Goal: Information Seeking & Learning: Learn about a topic

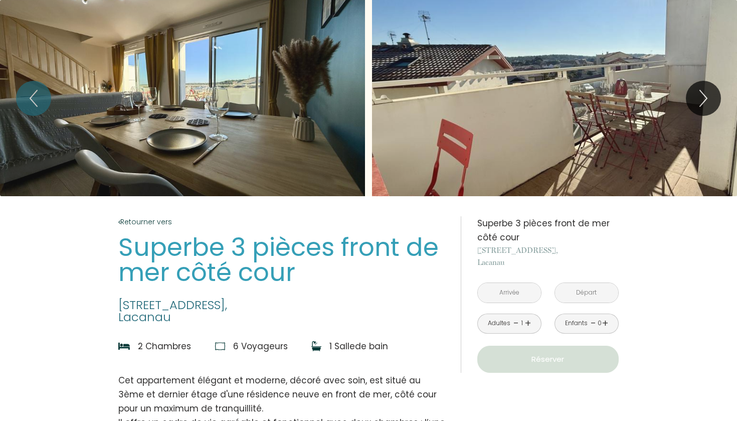
click at [737, 102] on div "Slideshow" at bounding box center [554, 98] width 365 height 196
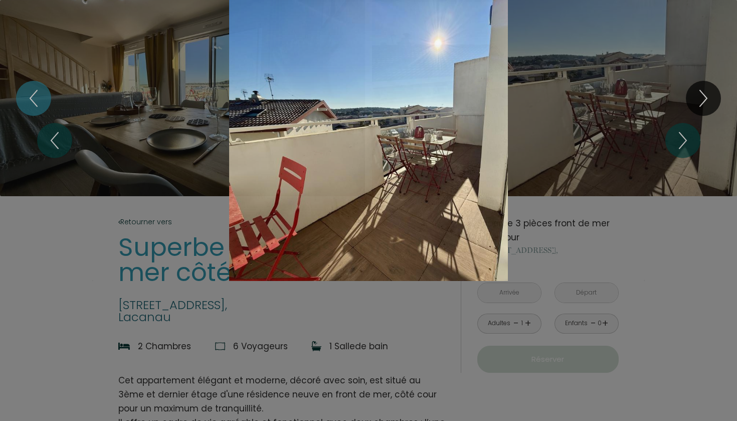
click at [617, 112] on div "Slideshow" at bounding box center [368, 140] width 553 height 281
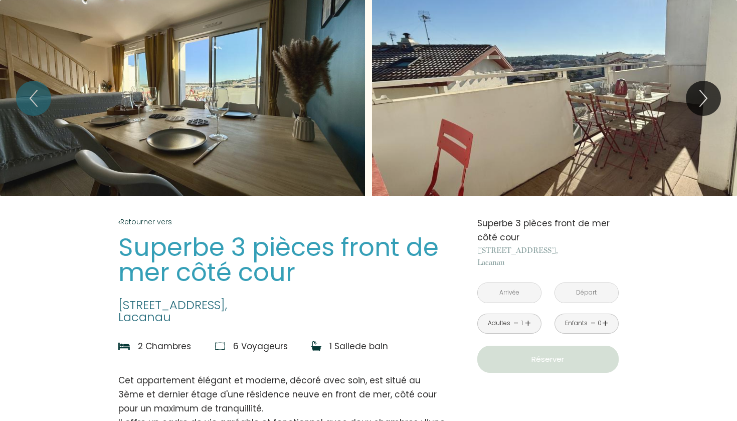
click at [682, 108] on div "Slideshow" at bounding box center [554, 98] width 365 height 196
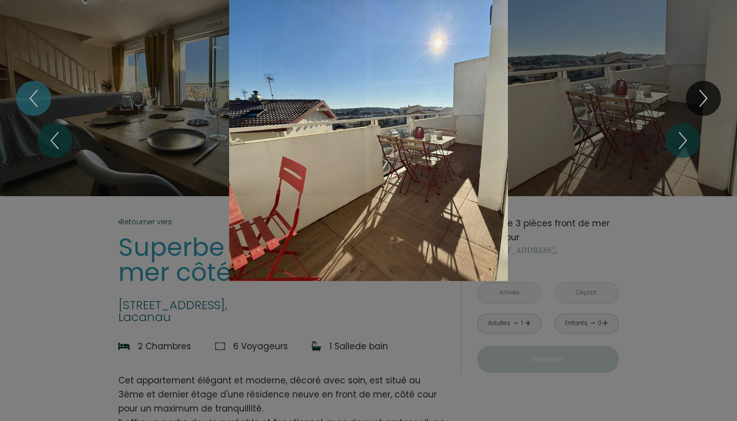
click at [686, 112] on div "1 2 3 4 5 6 7 8 9 10 11 12 13 14 15 16" at bounding box center [368, 140] width 737 height 281
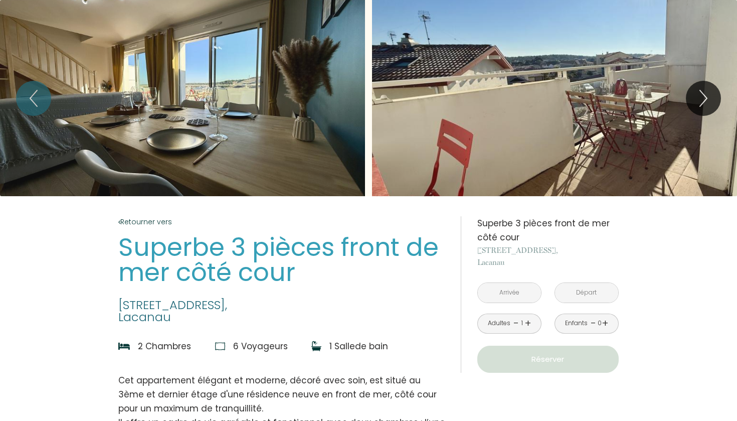
scroll to position [15, 0]
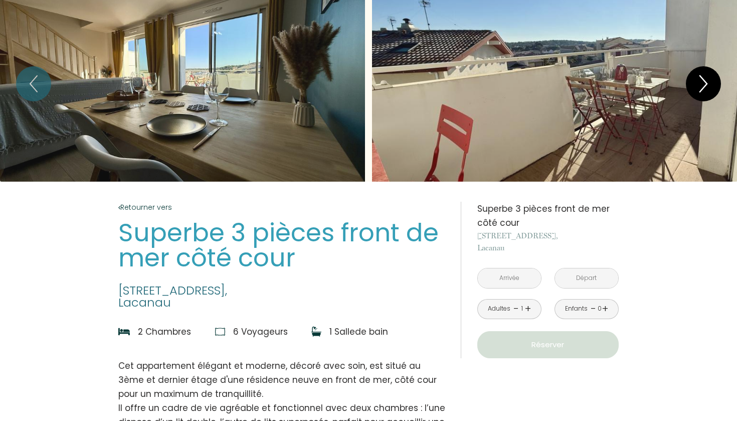
click at [696, 88] on icon "Next" at bounding box center [703, 84] width 21 height 30
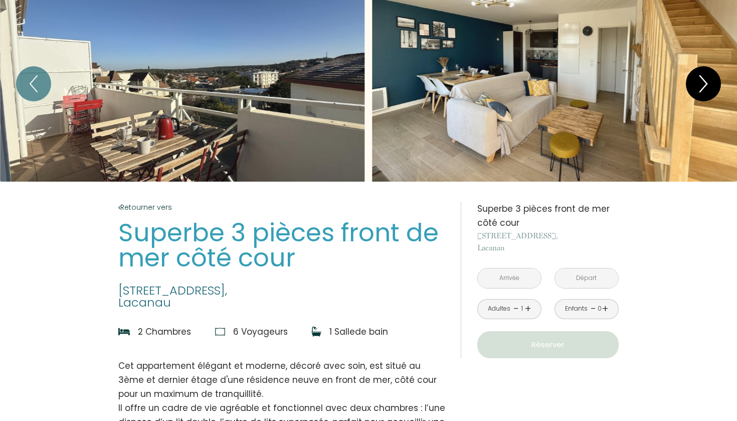
click at [696, 88] on icon "Next" at bounding box center [703, 84] width 21 height 30
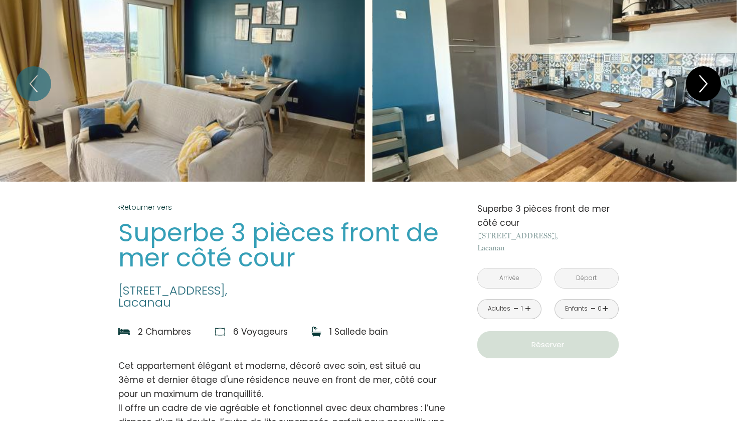
click at [696, 88] on icon "Next" at bounding box center [703, 84] width 21 height 30
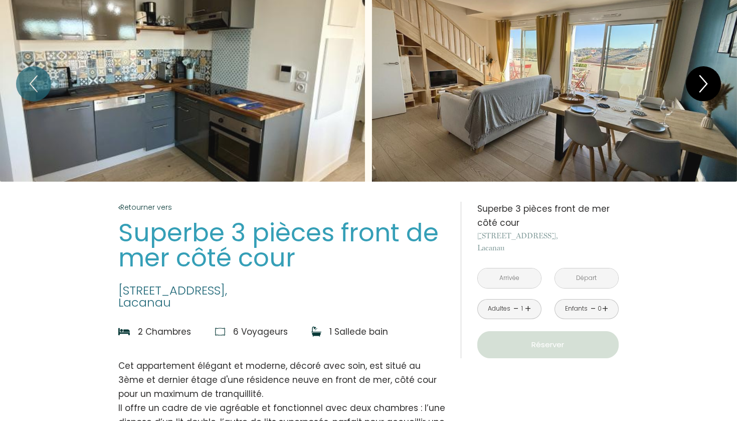
click at [696, 88] on icon "Next" at bounding box center [703, 84] width 21 height 30
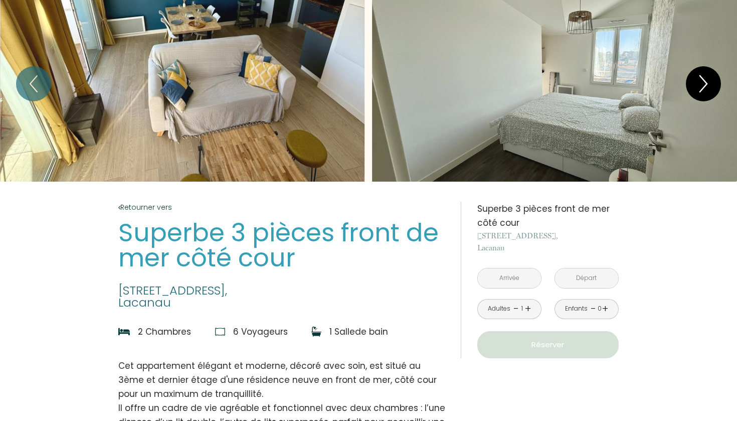
click at [696, 88] on icon "Next" at bounding box center [703, 84] width 21 height 30
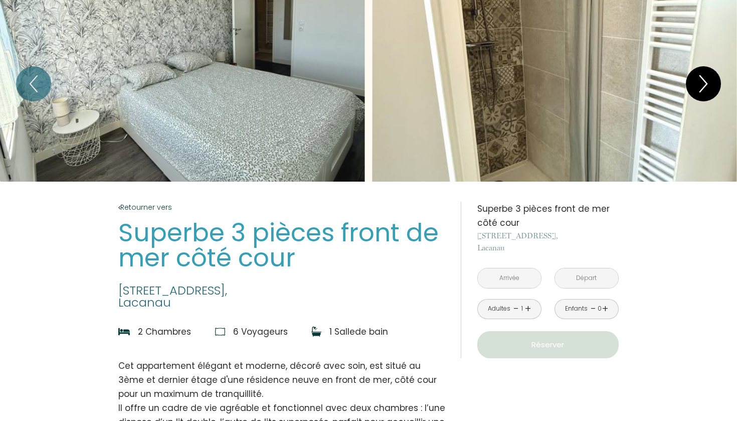
click at [696, 88] on icon "Next" at bounding box center [703, 84] width 21 height 30
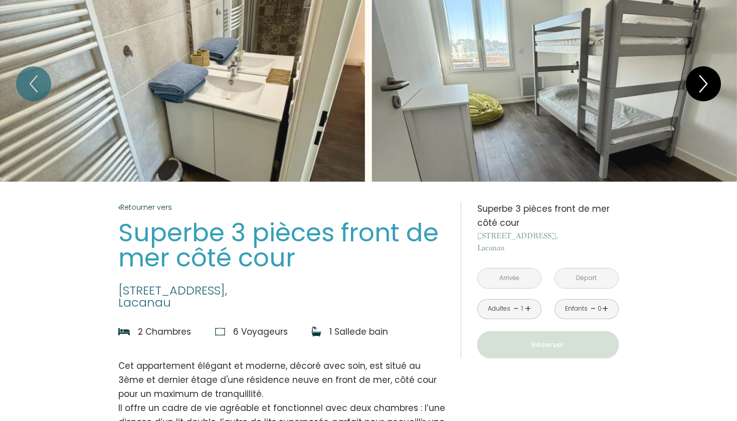
click at [696, 88] on icon "Next" at bounding box center [703, 84] width 21 height 30
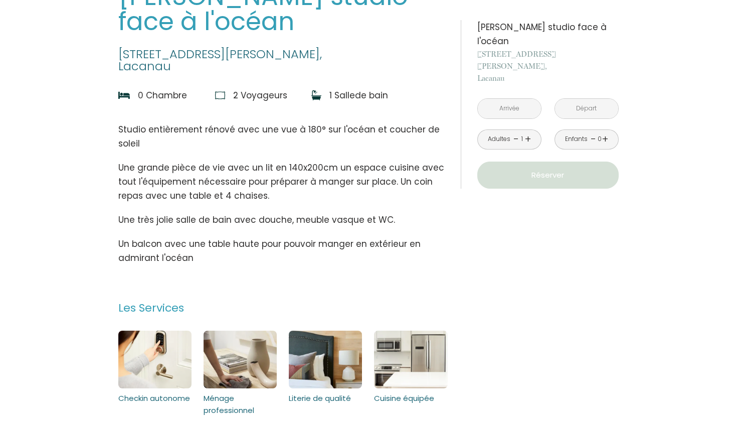
scroll to position [251, 0]
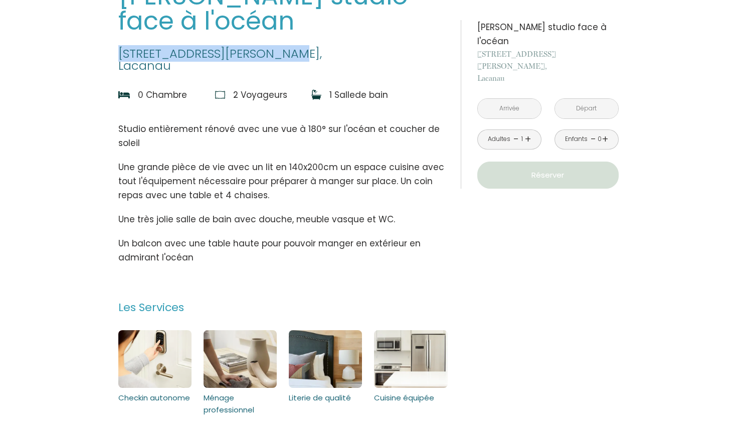
drag, startPoint x: 276, startPoint y: 53, endPoint x: 98, endPoint y: 52, distance: 178.5
copy span "[STREET_ADDRESS][PERSON_NAME]"
